Goal: Task Accomplishment & Management: Use online tool/utility

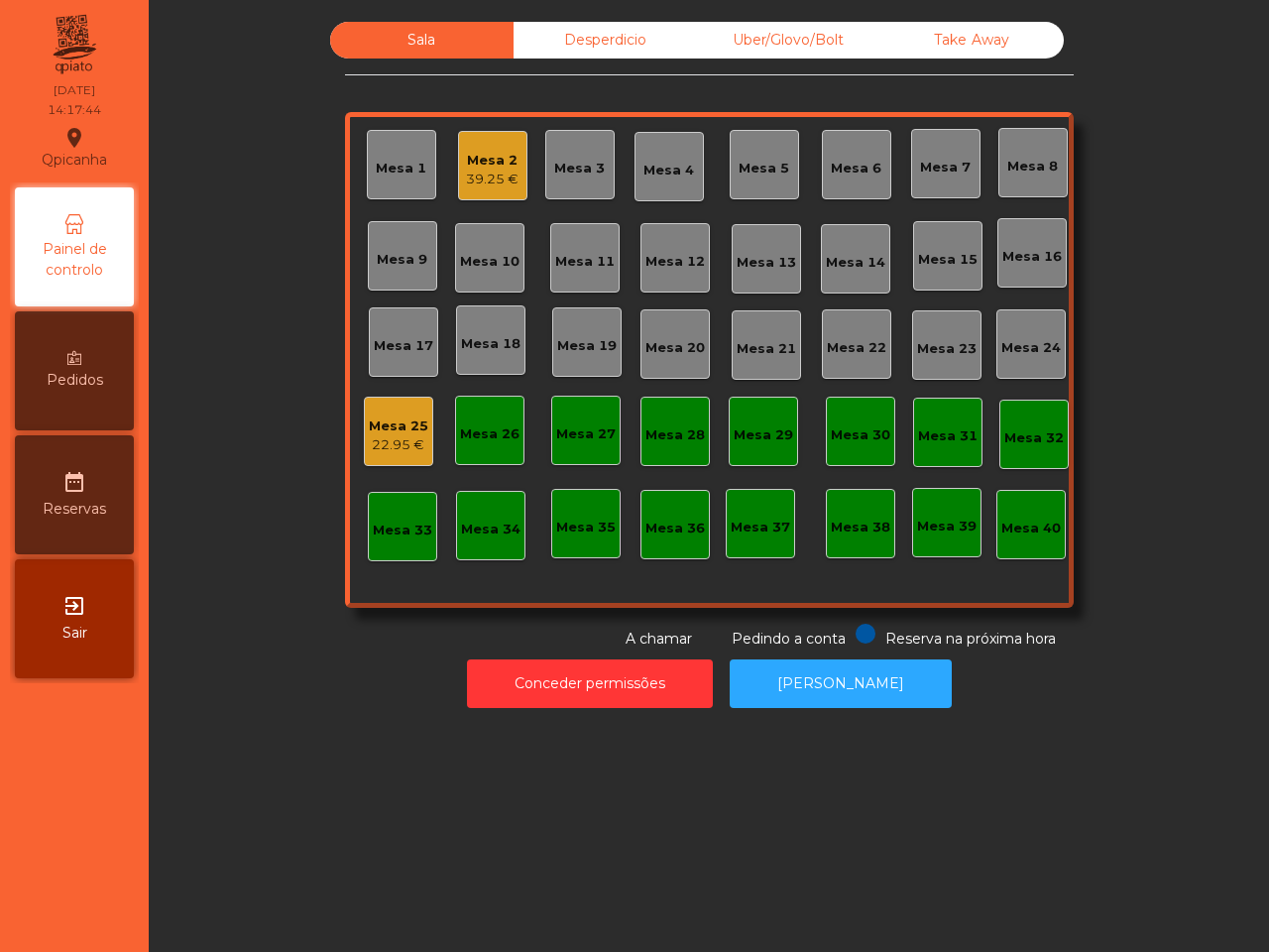
click at [997, 47] on div "Take Away" at bounding box center [972, 40] width 183 height 37
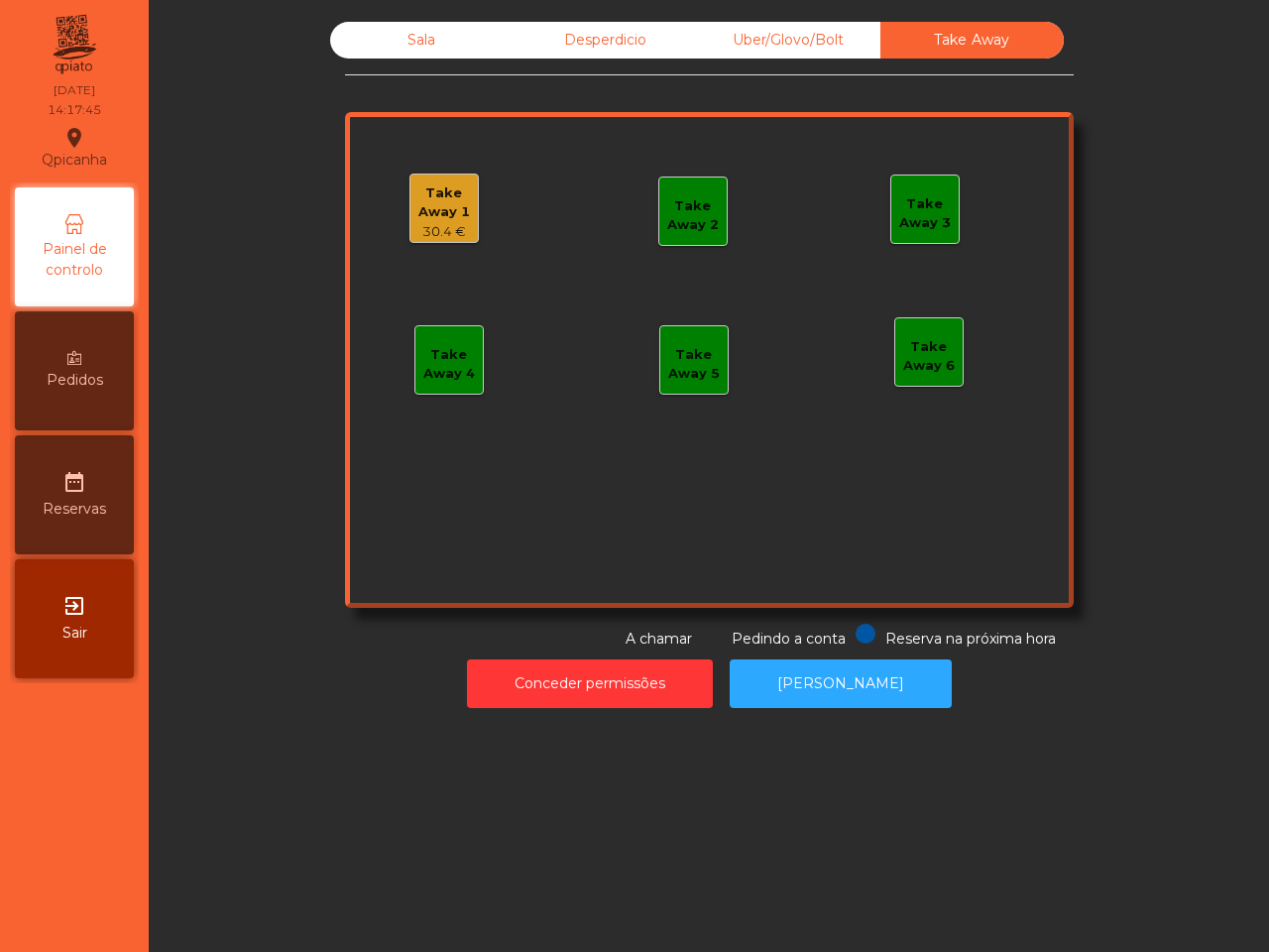
click at [413, 216] on div "Take Away 1" at bounding box center [444, 202] width 67 height 39
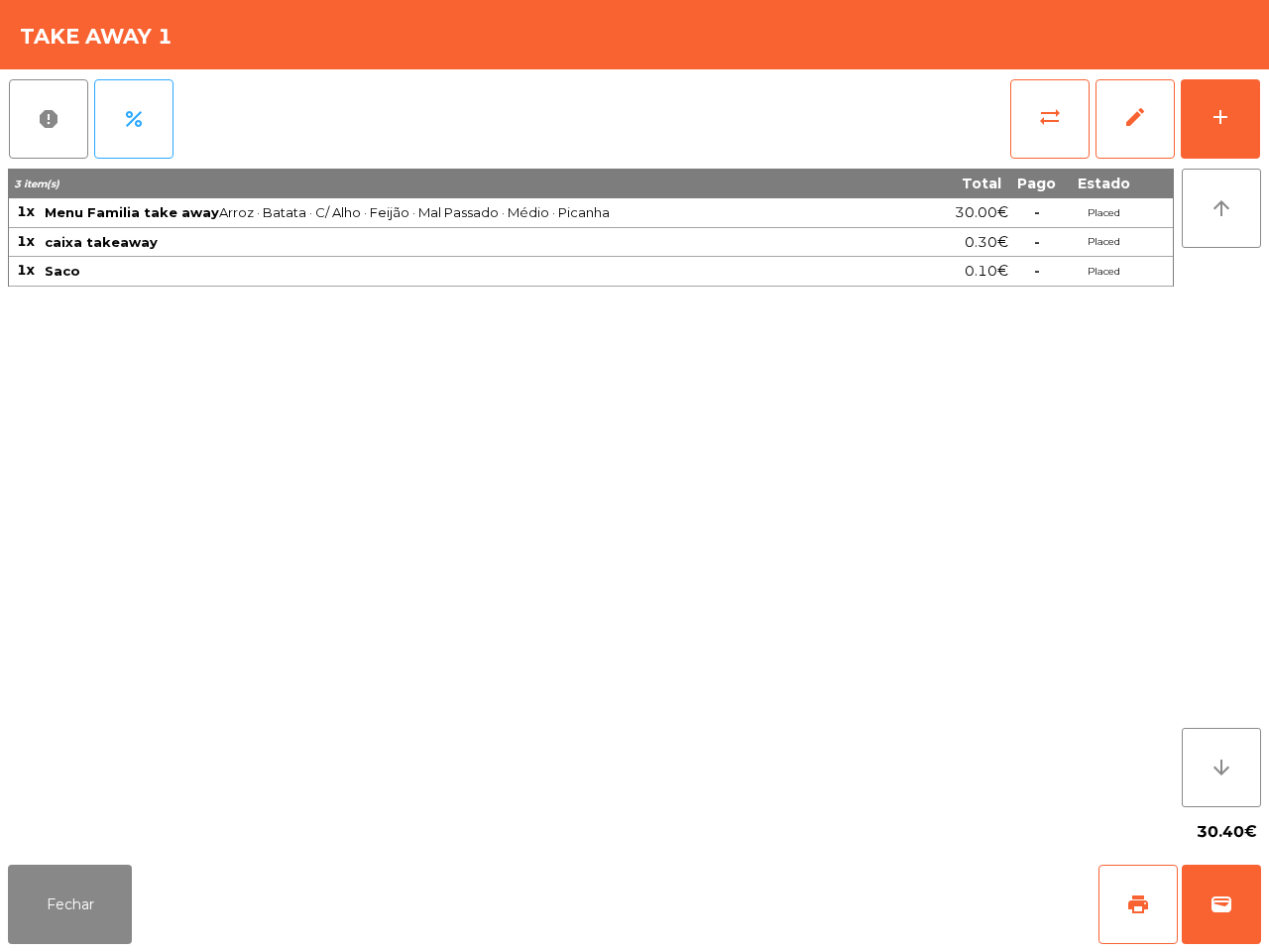
click at [640, 205] on span "Menu Familia take away Arroz · Batata · C/ Alho · Feijão · Mal Passado · Médio …" at bounding box center [483, 212] width 877 height 16
click at [64, 894] on button "Fechar" at bounding box center [70, 904] width 124 height 79
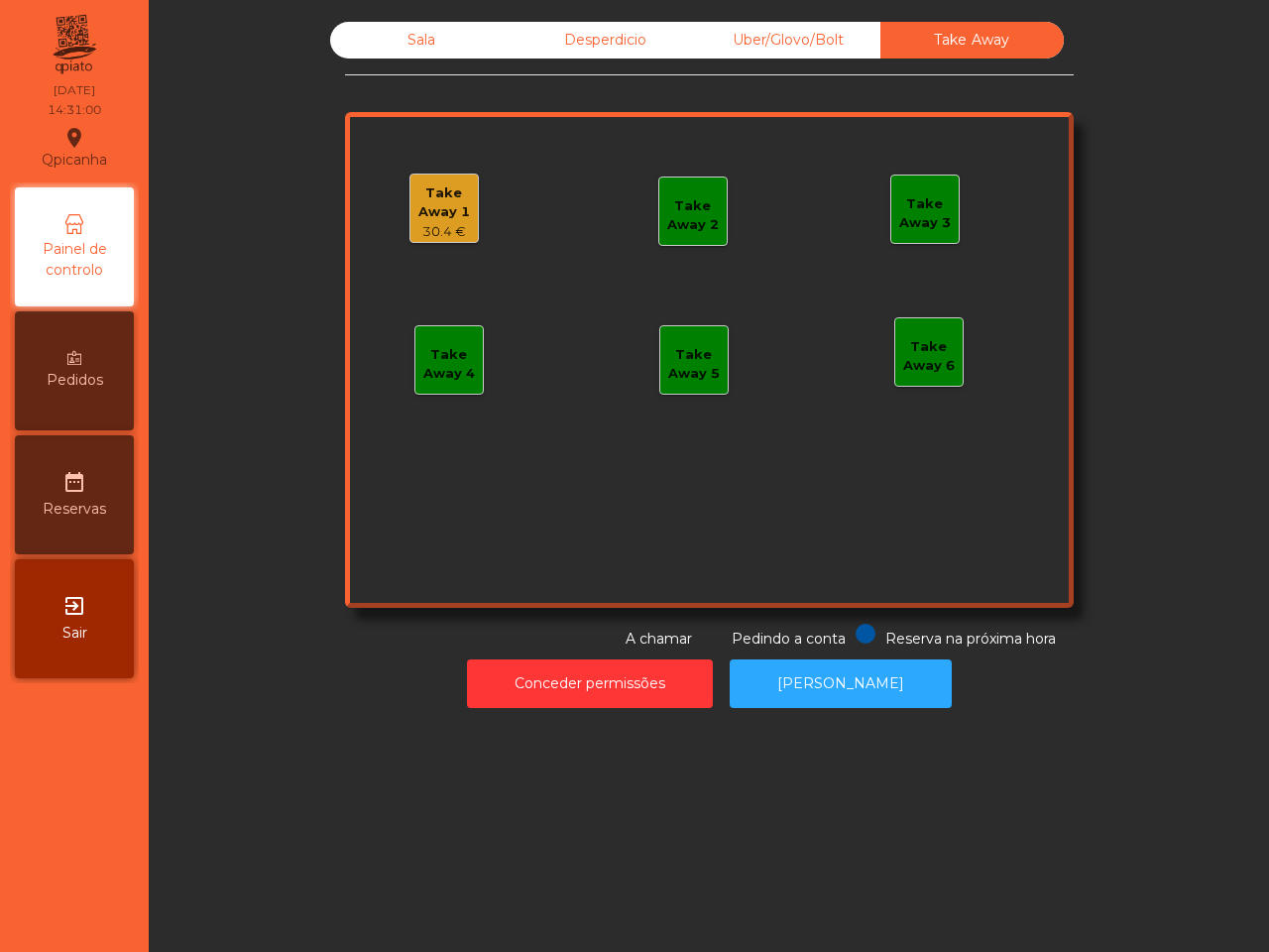
click at [188, 781] on div "Sala Desperdicio Uber/Glovo/Bolt Take Away Take Away 1 30.4 € Take Away 2 Take …" at bounding box center [709, 476] width 1121 height 952
click at [436, 194] on div "Take Away 1" at bounding box center [444, 202] width 67 height 39
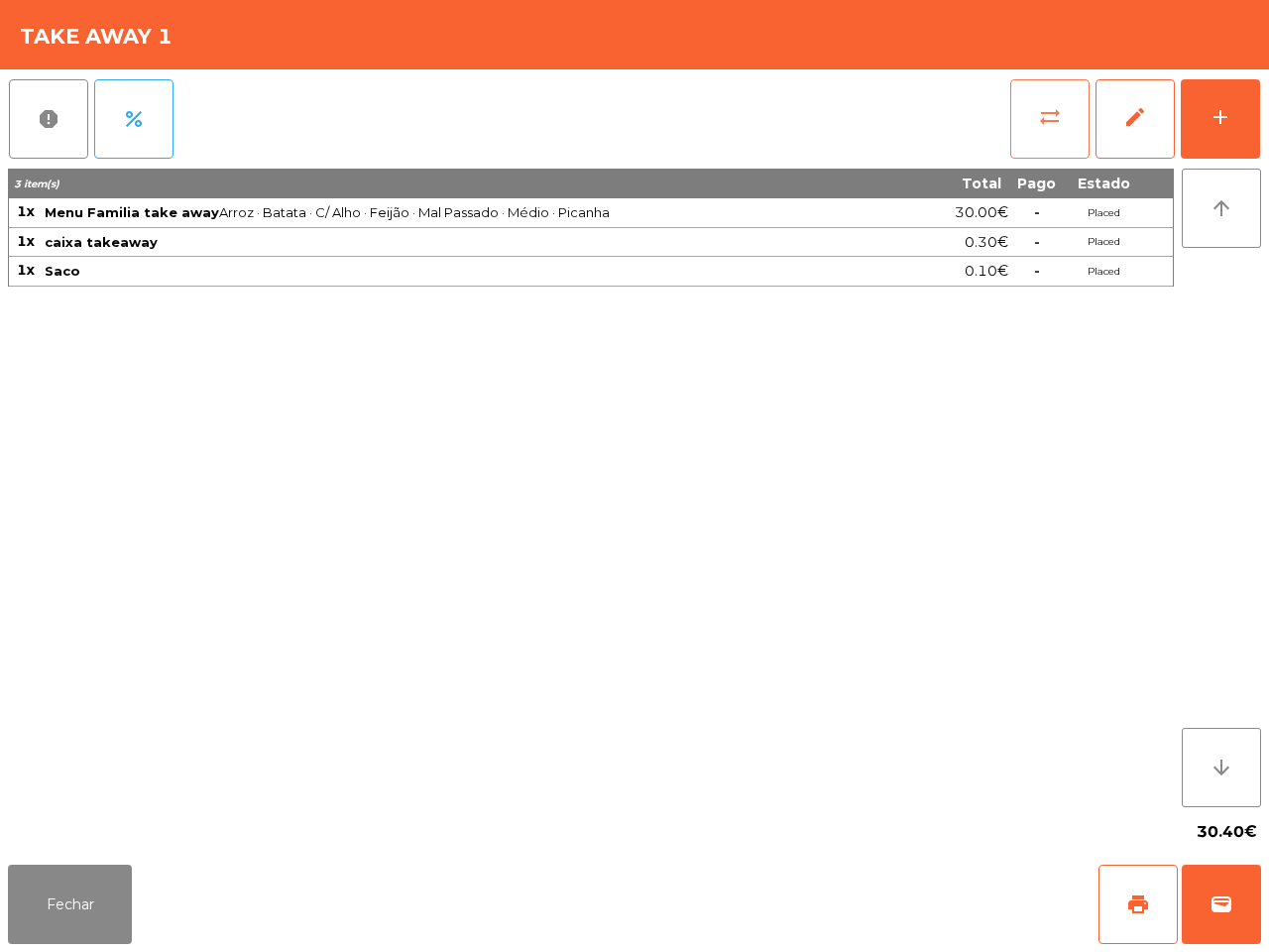
click at [1026, 117] on button "sync_alt" at bounding box center [1049, 118] width 79 height 79
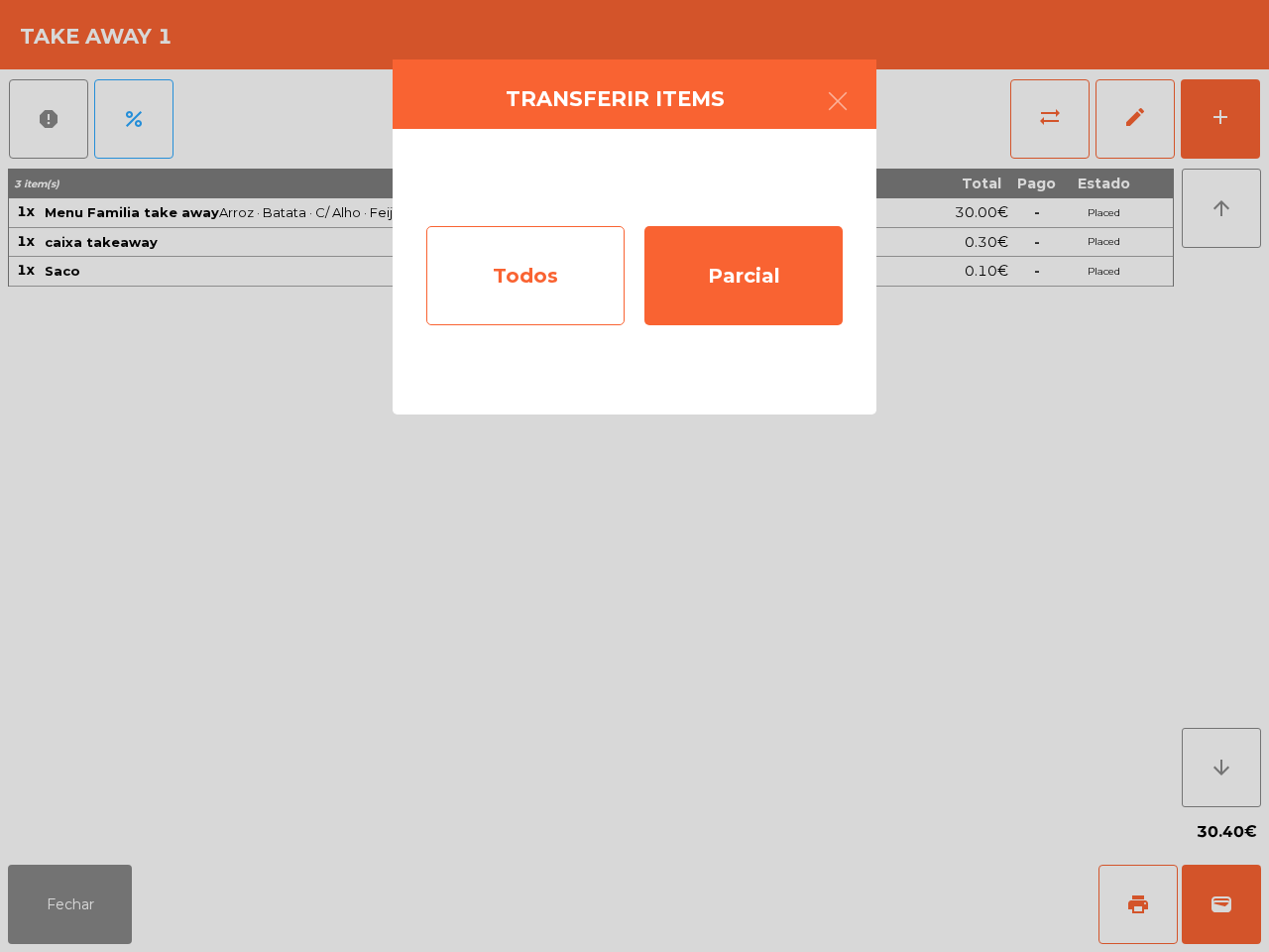
click at [597, 238] on div "Todos" at bounding box center [525, 275] width 198 height 99
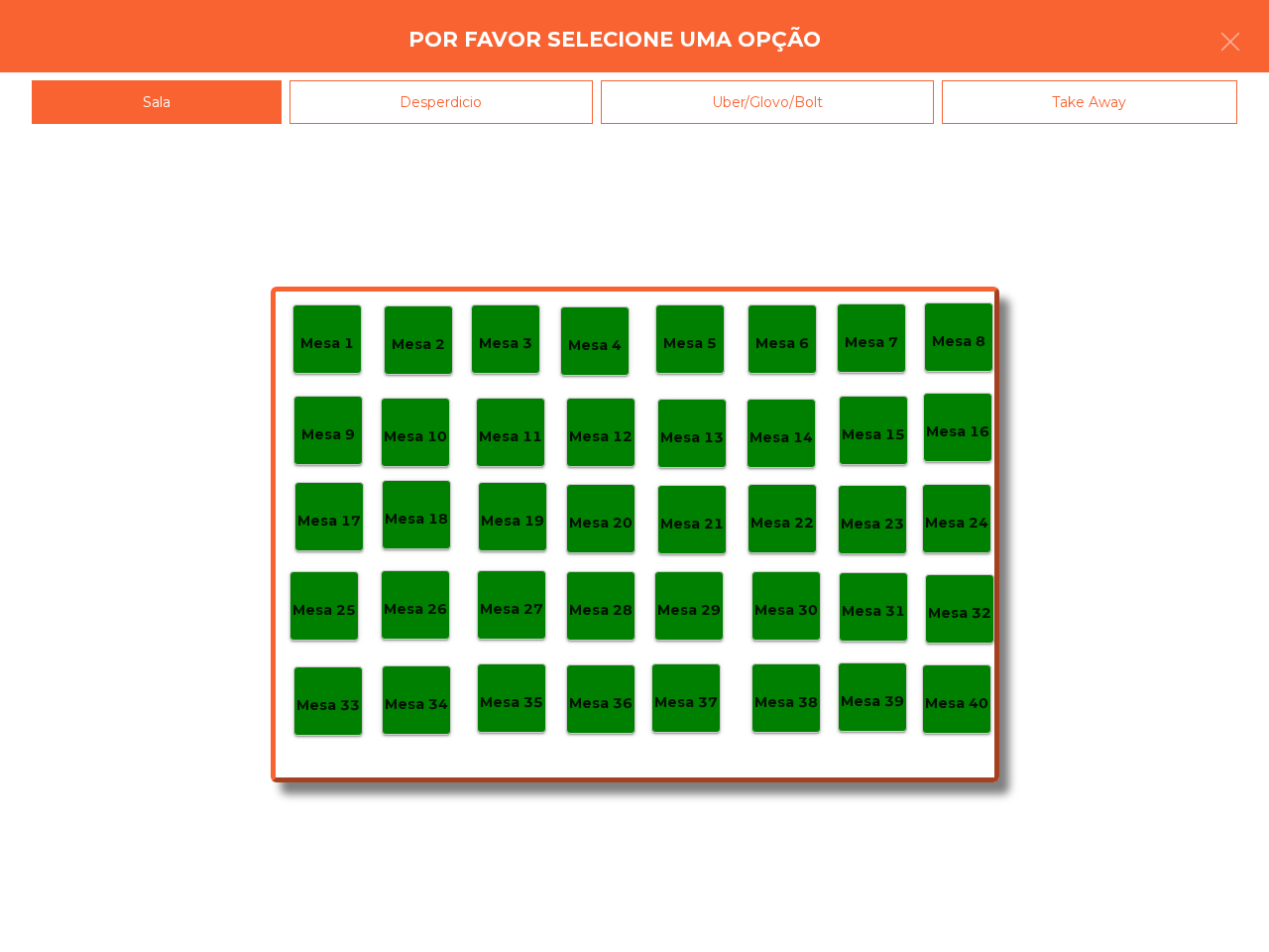
click at [974, 717] on div "Mesa 40" at bounding box center [956, 698] width 69 height 69
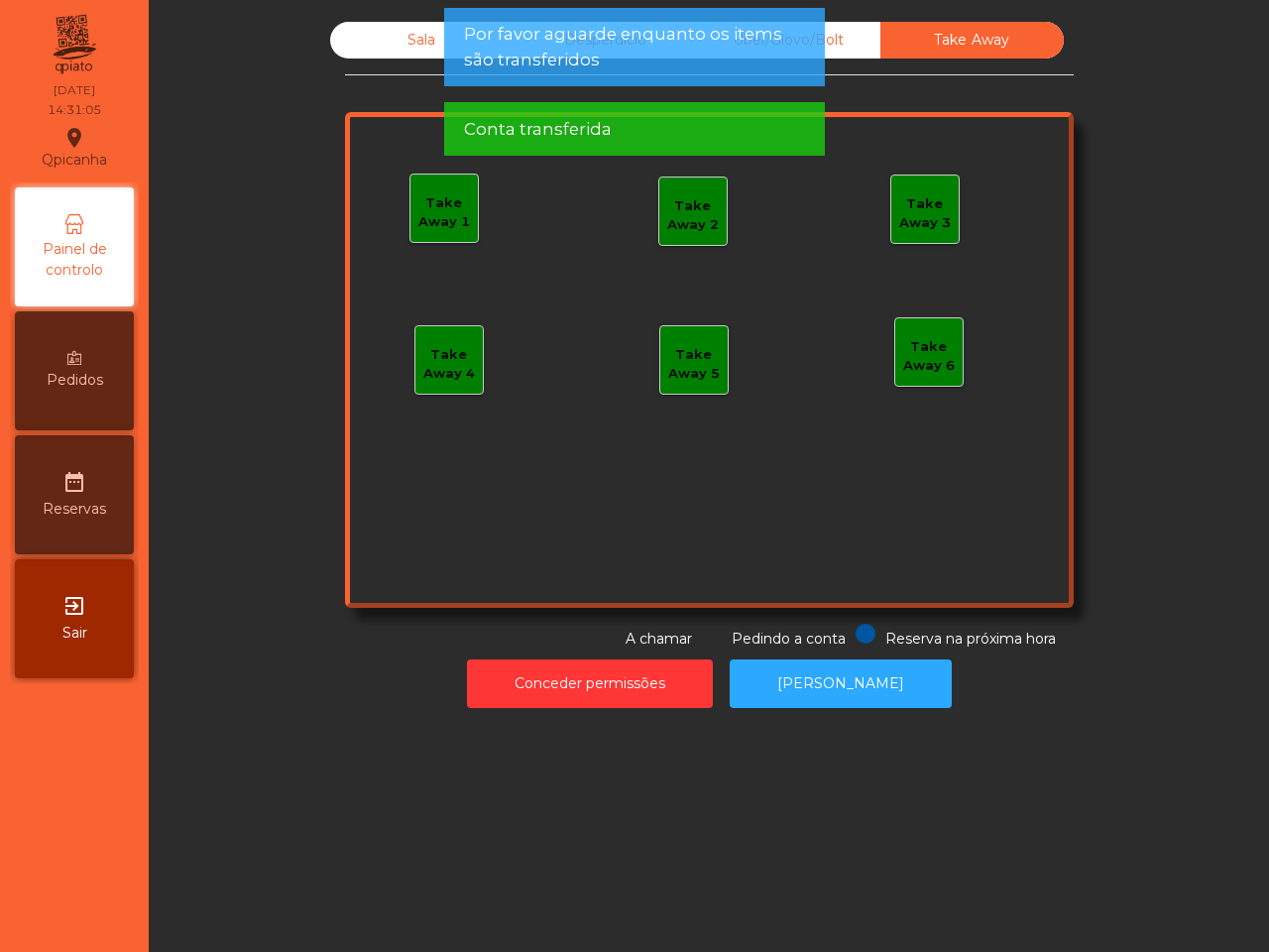
click at [402, 35] on div "Sala" at bounding box center [421, 40] width 183 height 37
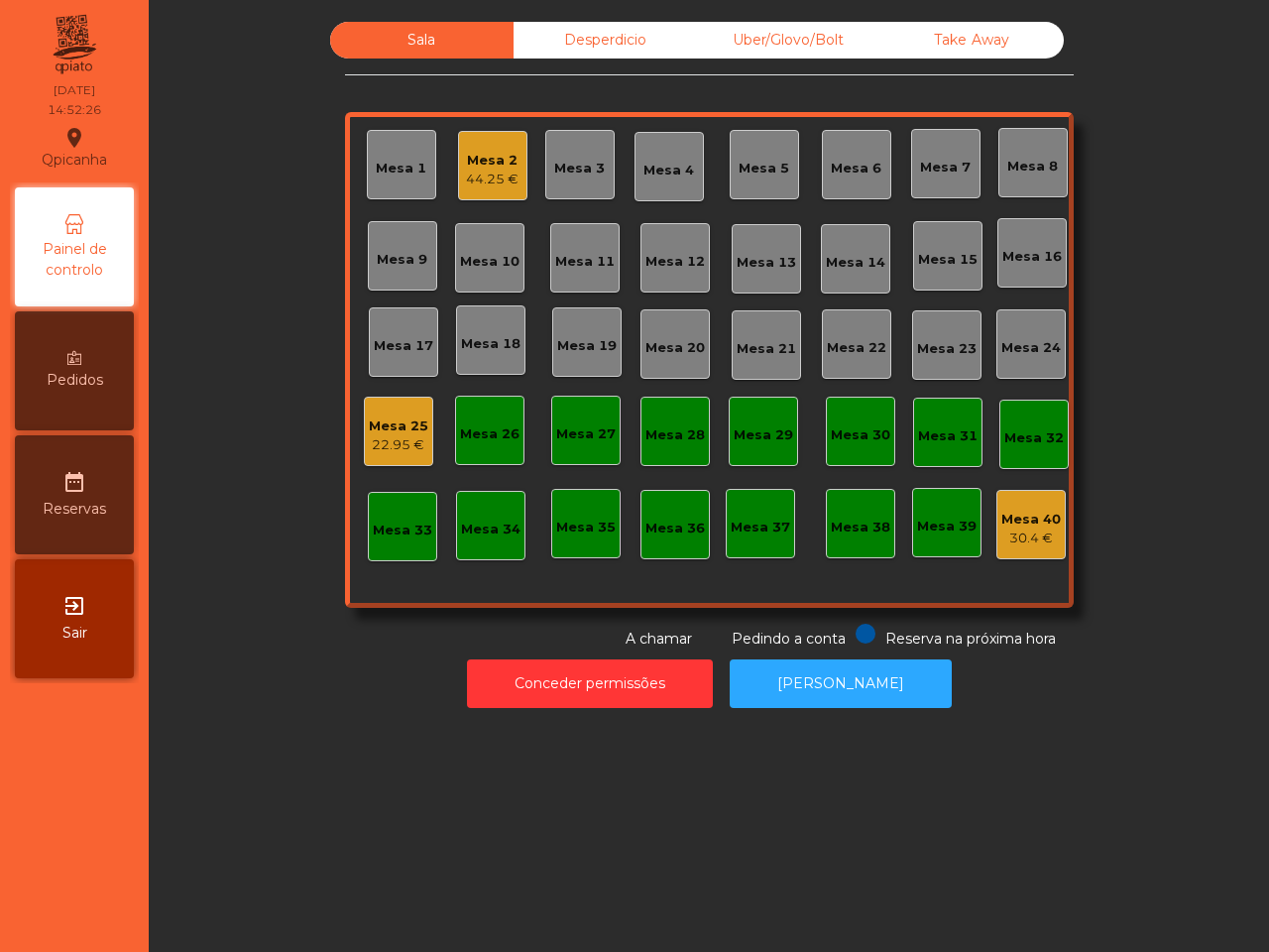
click at [492, 162] on div "Mesa 2" at bounding box center [492, 161] width 53 height 20
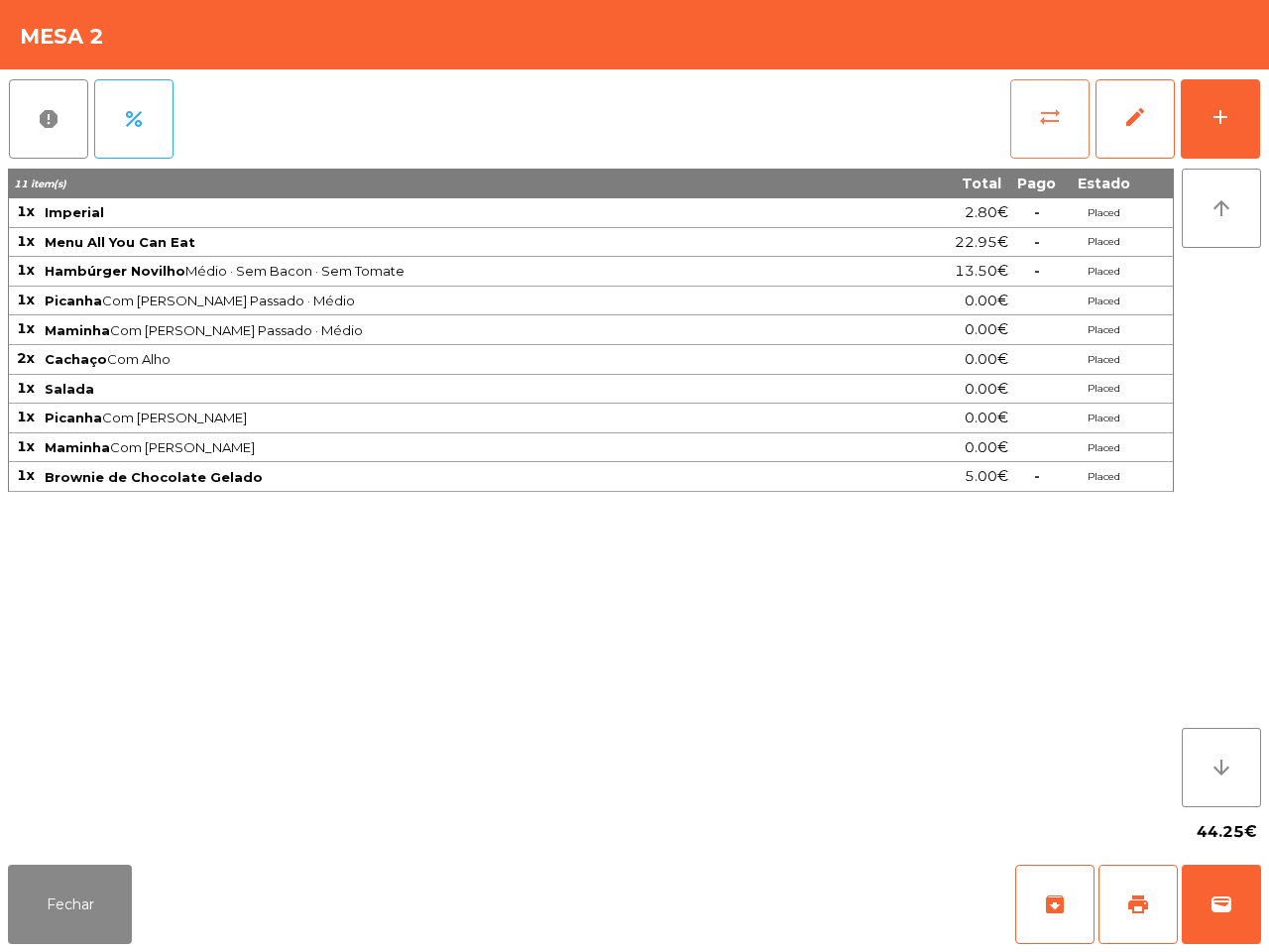
click at [1049, 117] on span "sync_alt" at bounding box center [1050, 117] width 24 height 24
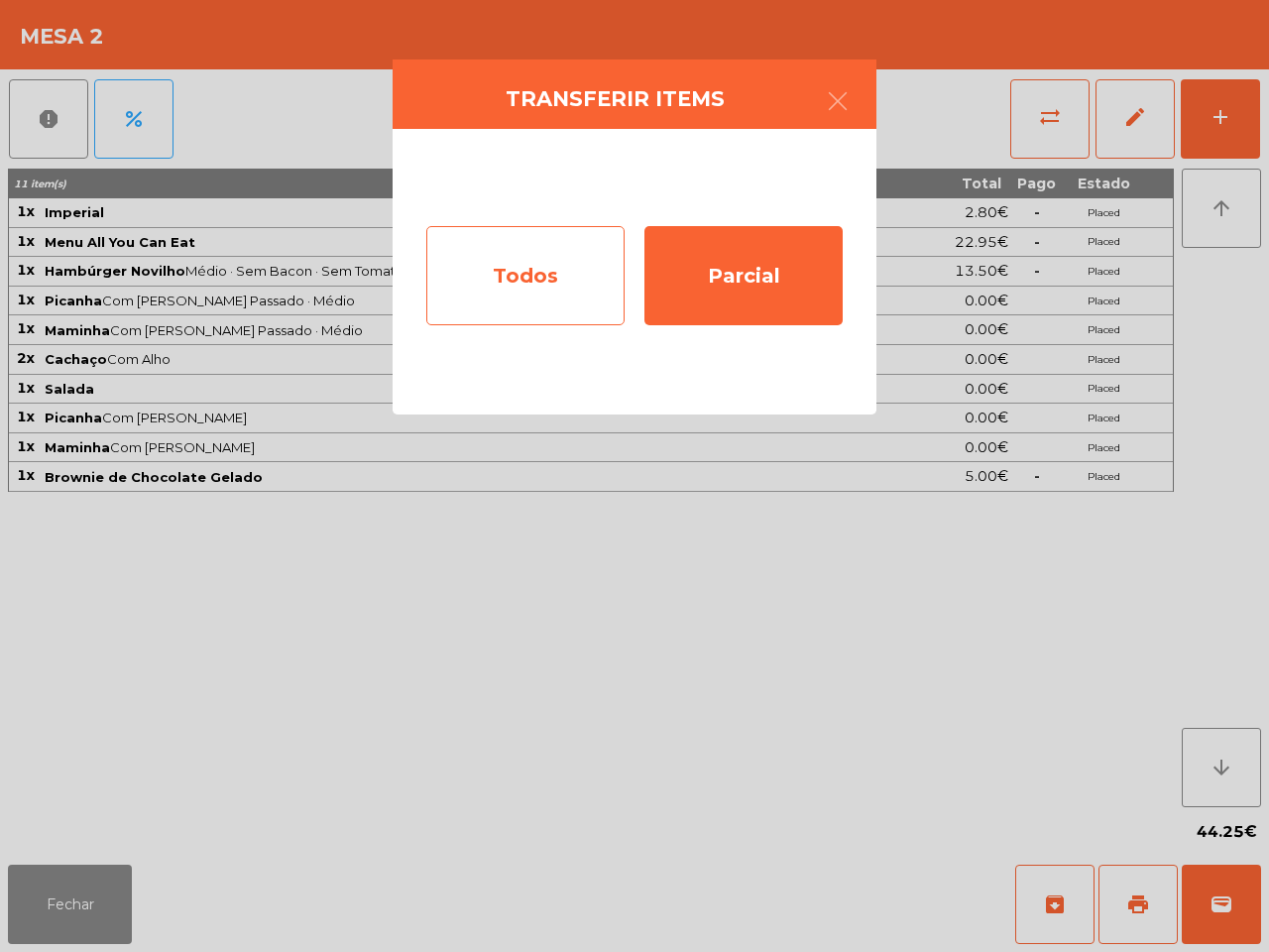
click at [532, 279] on div "Todos" at bounding box center [525, 275] width 198 height 99
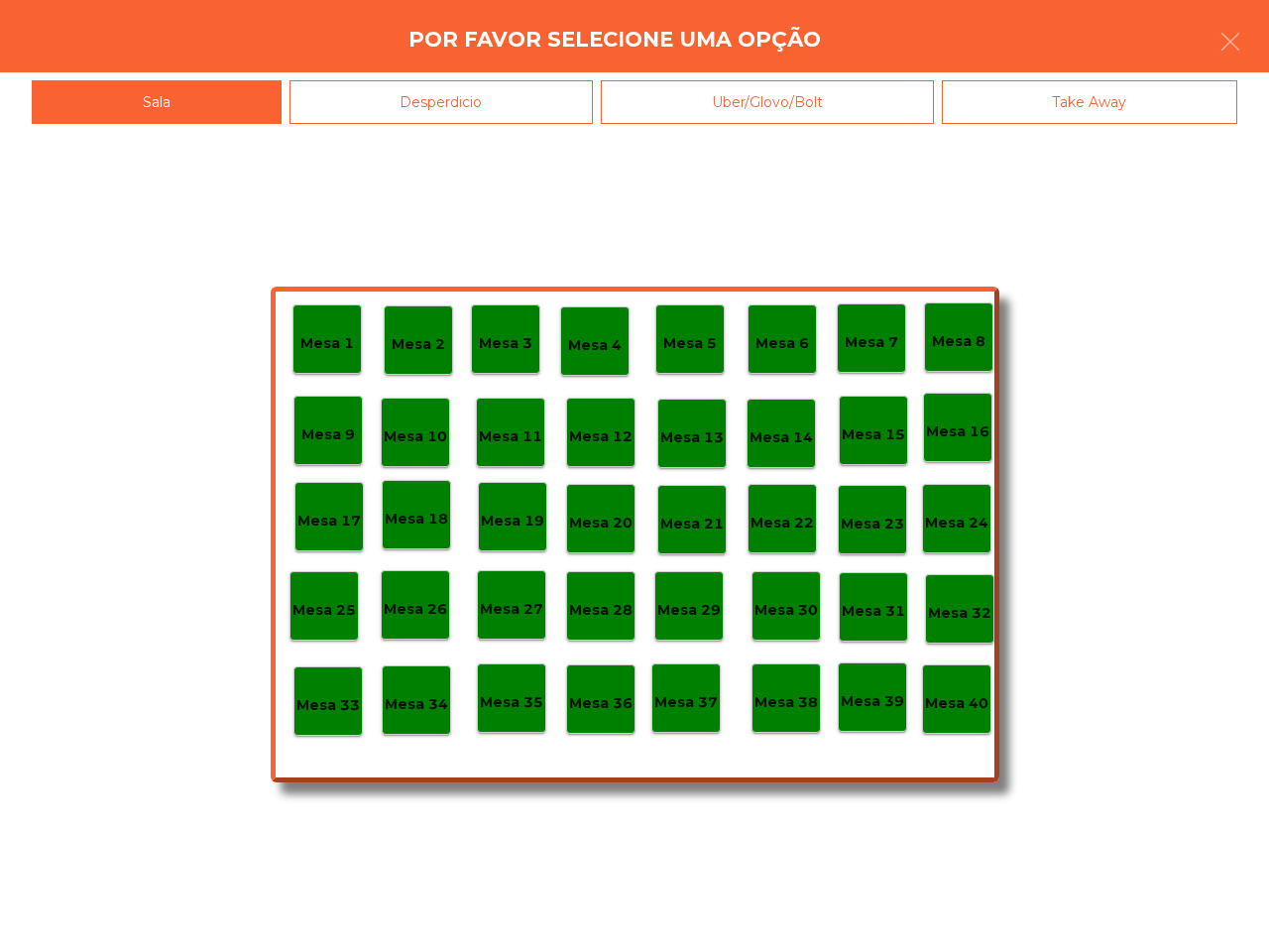
click at [959, 727] on div "Mesa 40" at bounding box center [956, 698] width 69 height 69
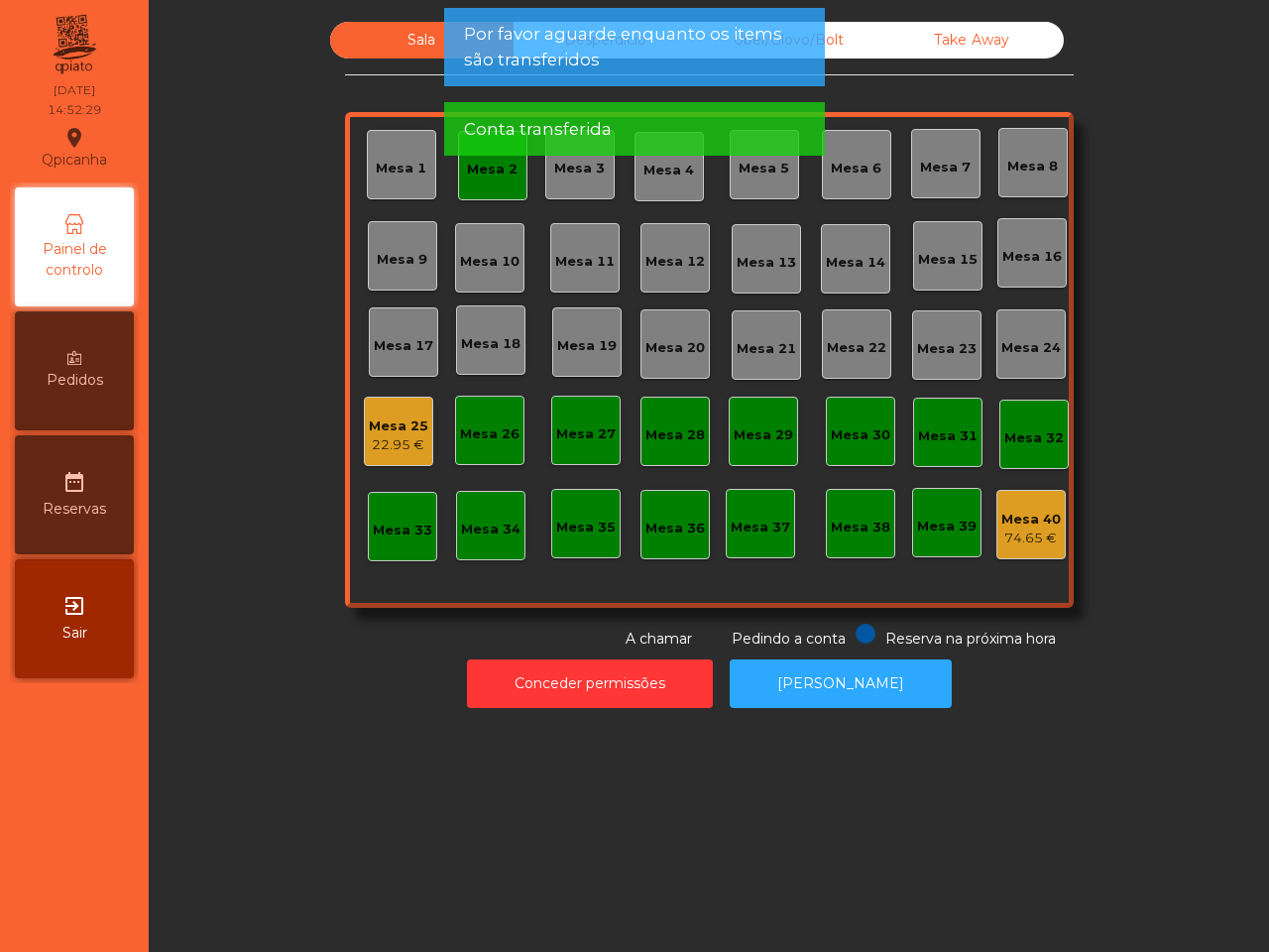
click at [497, 174] on div "Mesa 2" at bounding box center [492, 170] width 51 height 20
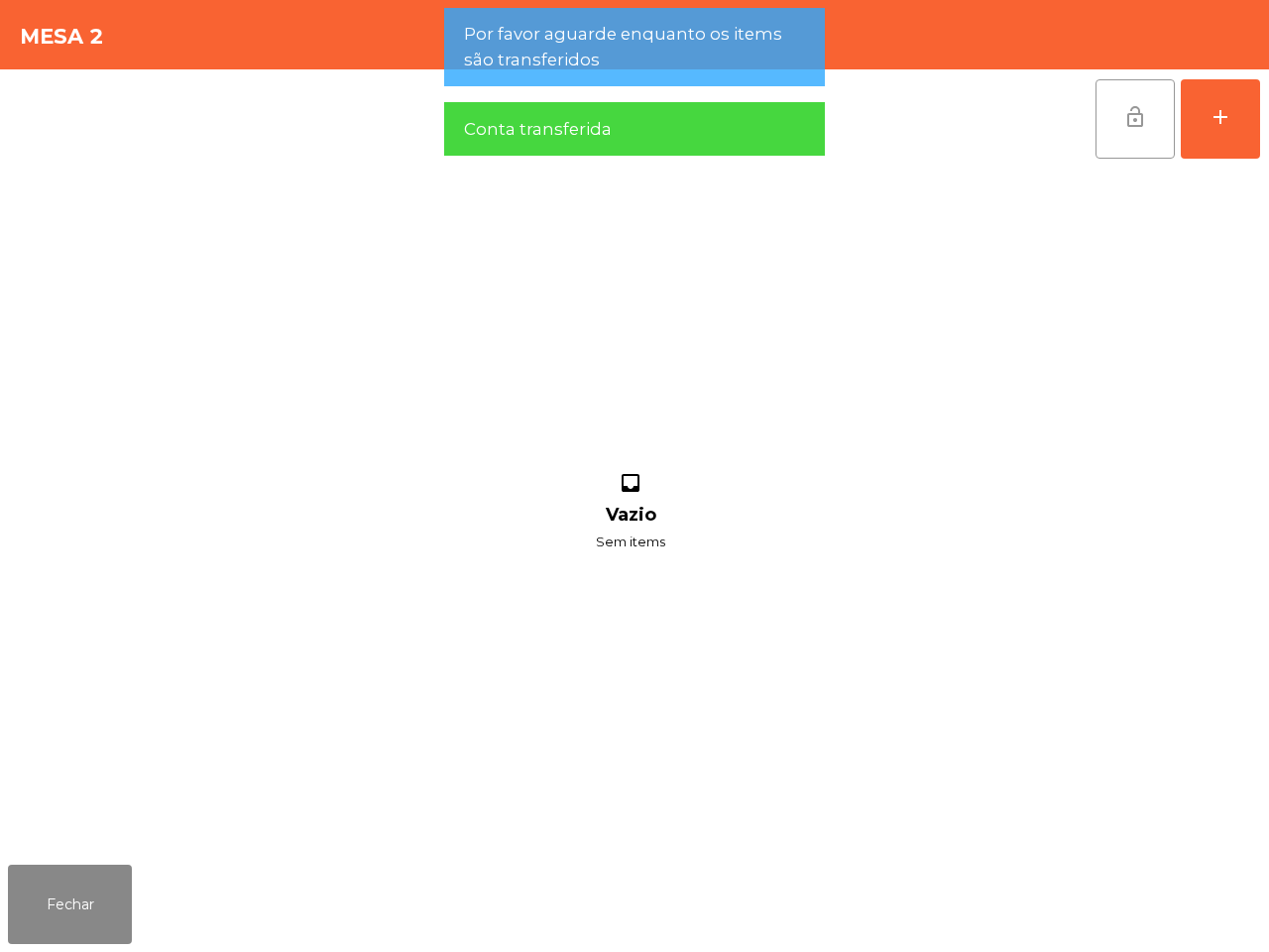
click at [1135, 131] on button "lock_open" at bounding box center [1135, 118] width 79 height 79
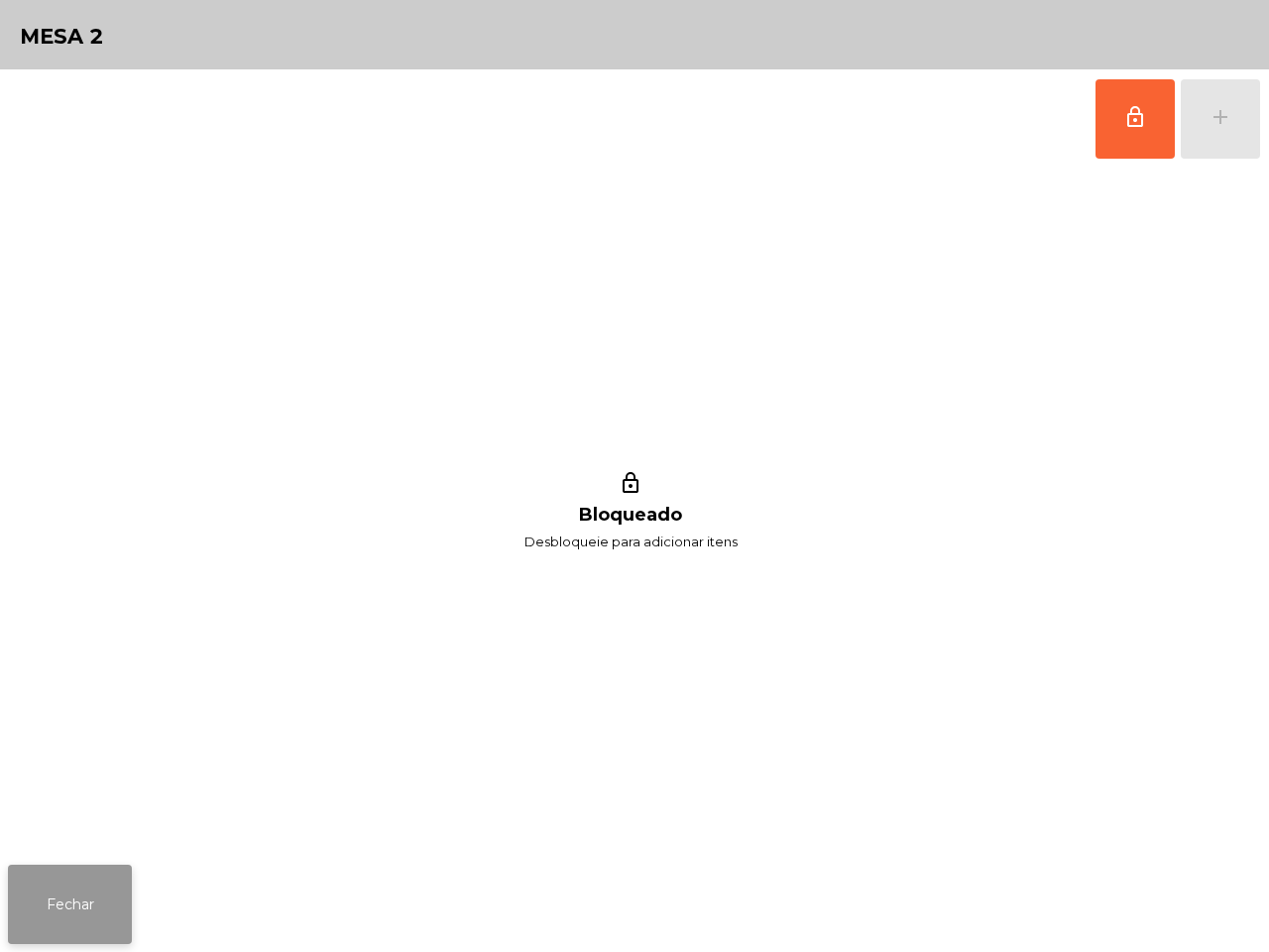
click at [77, 928] on button "Fechar" at bounding box center [70, 904] width 124 height 79
